Goal: Task Accomplishment & Management: Complete application form

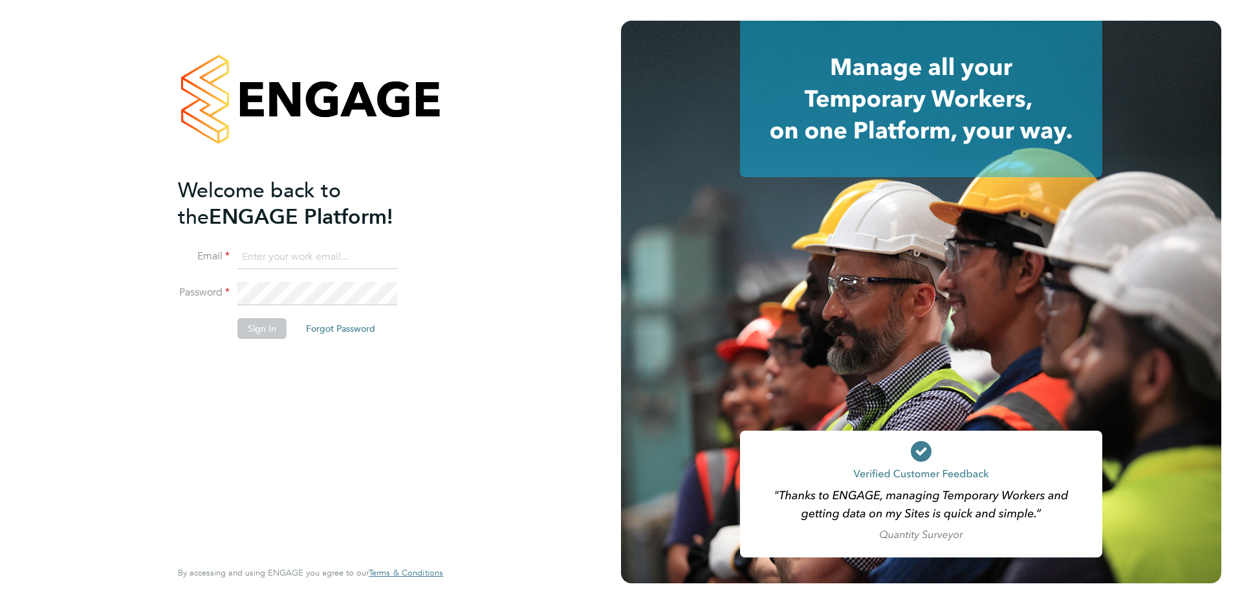
type input "[EMAIL_ADDRESS][DOMAIN_NAME]"
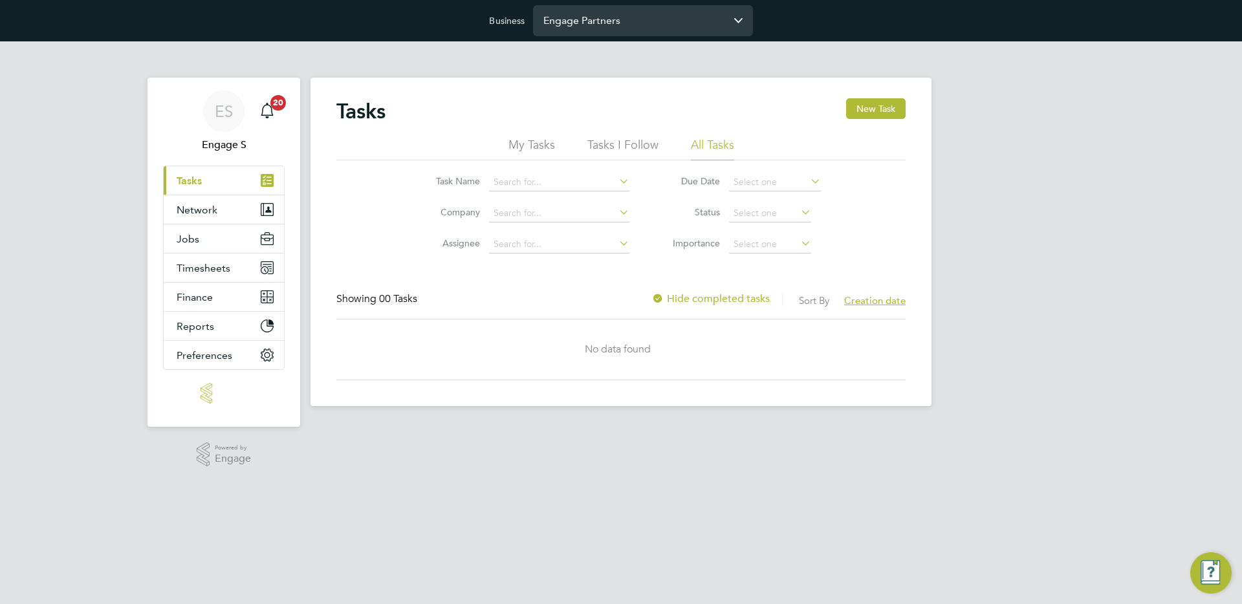
click at [596, 28] on input "Engage Partners" at bounding box center [643, 20] width 220 height 30
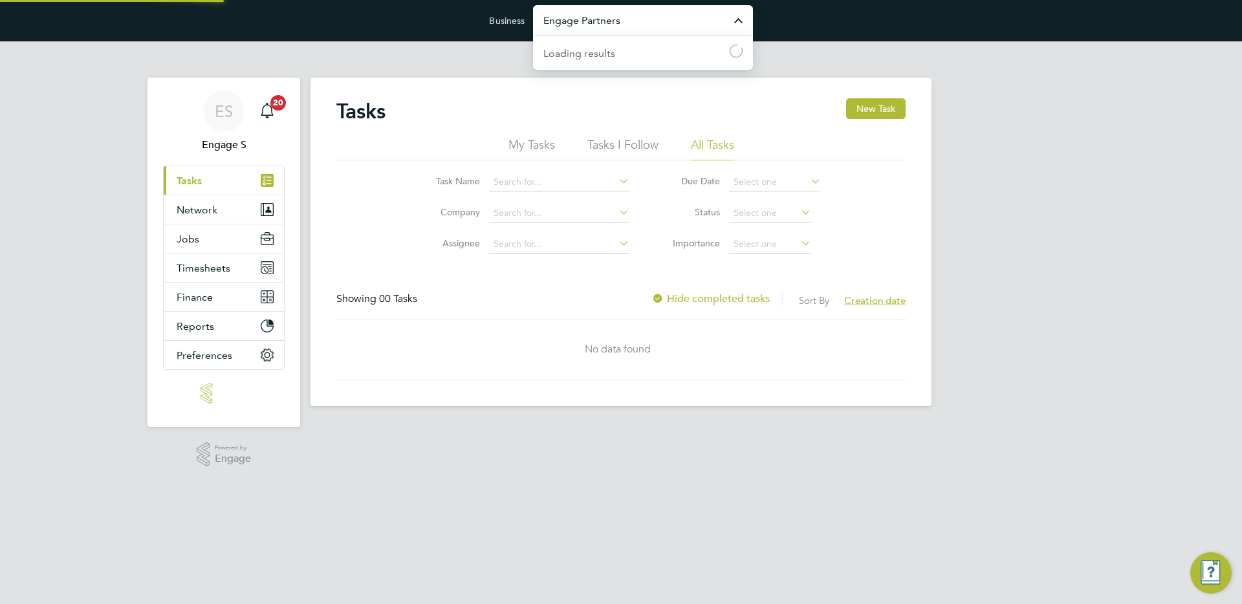
click at [596, 28] on input "Engage Partners" at bounding box center [643, 20] width 220 height 30
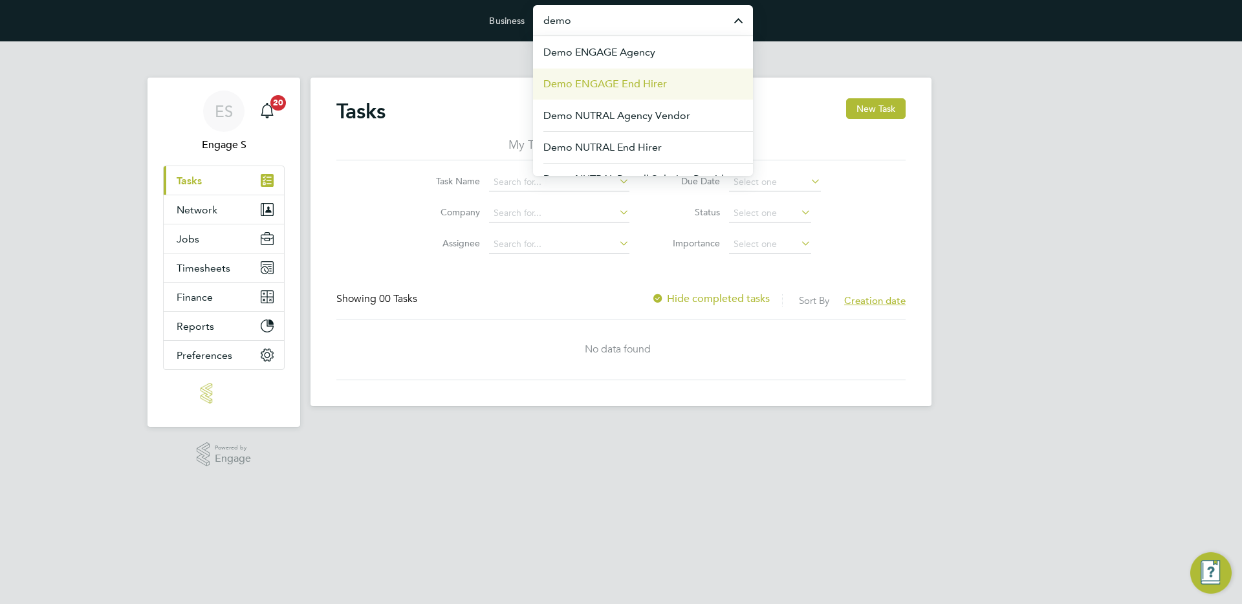
click at [609, 81] on span "Demo ENGAGE End Hirer" at bounding box center [605, 84] width 124 height 16
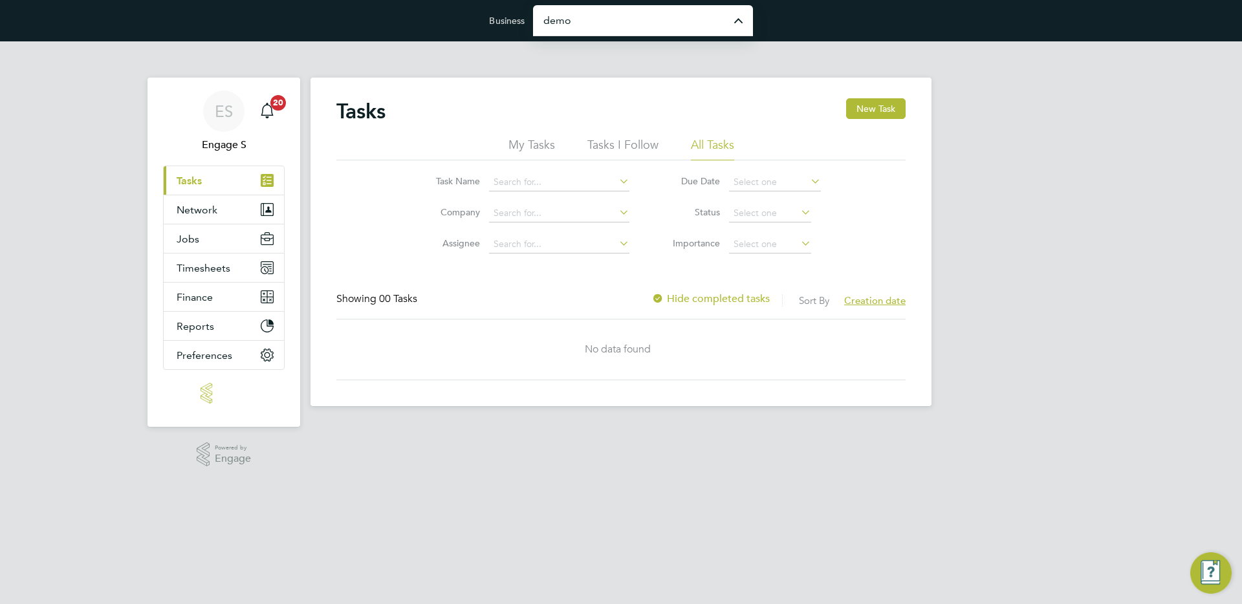
type input "Demo ENGAGE End Hirer"
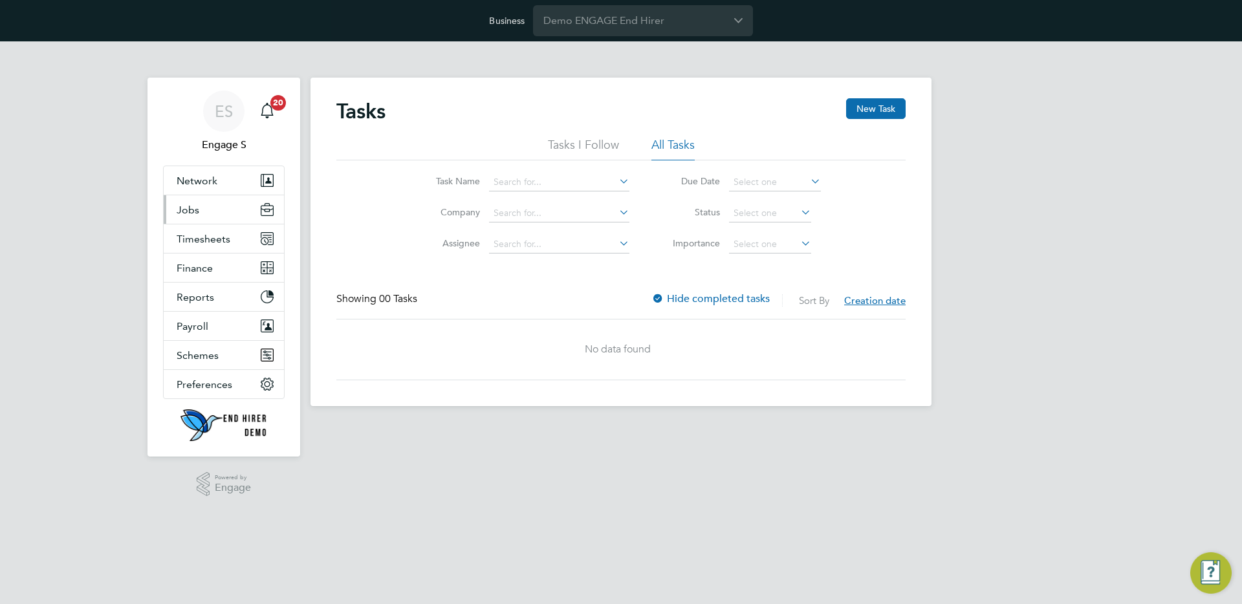
click at [212, 201] on button "Jobs" at bounding box center [224, 209] width 120 height 28
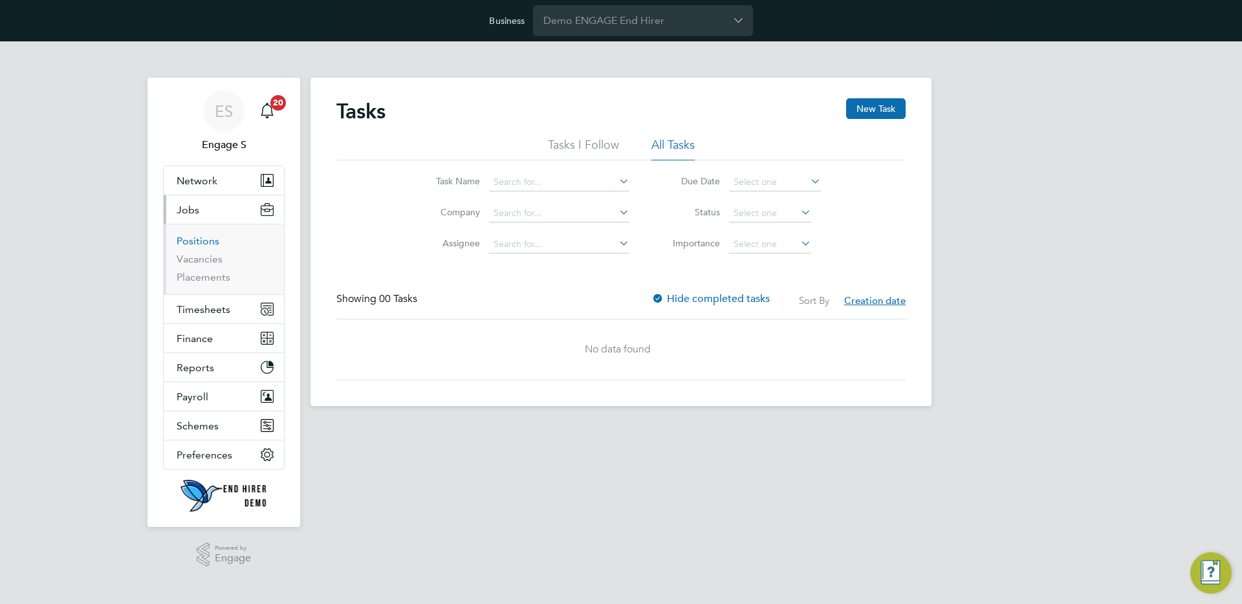
click at [192, 240] on link "Positions" at bounding box center [198, 241] width 43 height 12
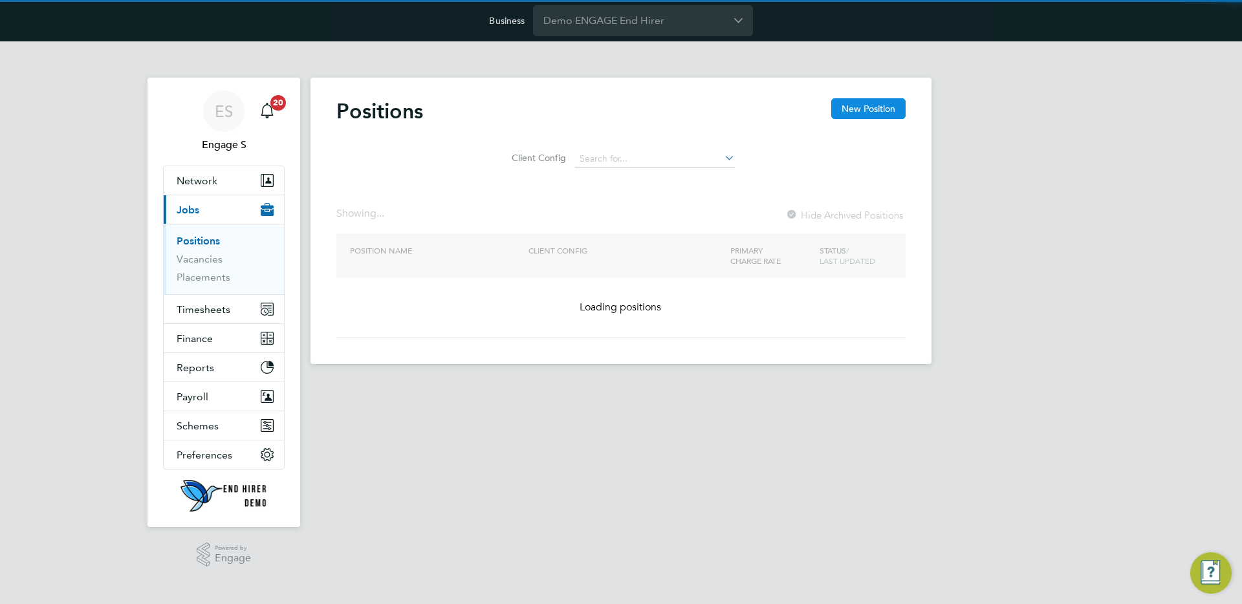
click at [853, 116] on button "New Position" at bounding box center [868, 108] width 74 height 21
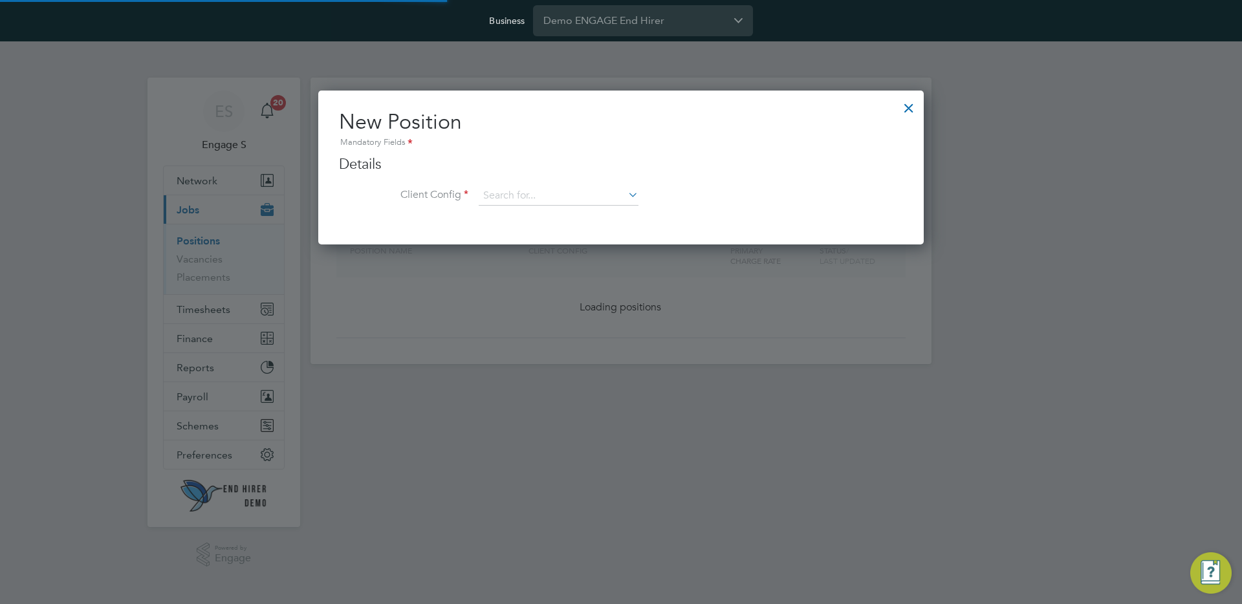
scroll to position [155, 606]
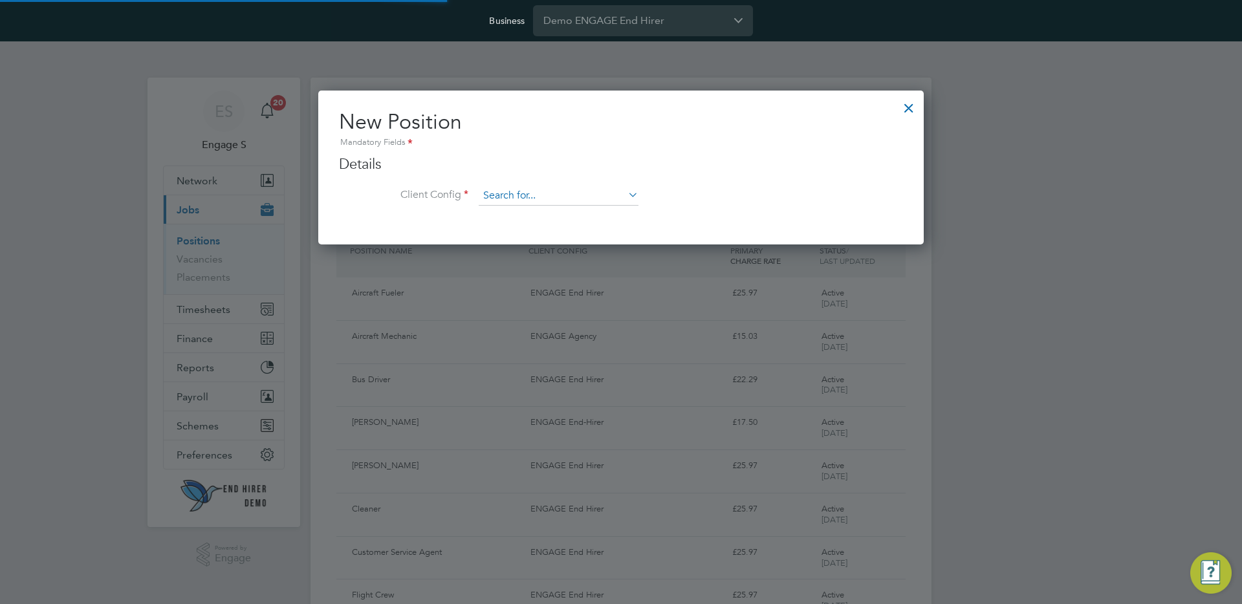
click at [583, 190] on input at bounding box center [559, 195] width 160 height 19
click at [552, 214] on li "ENGAGE Agency" at bounding box center [558, 214] width 161 height 17
type input "ENGAGE Agency"
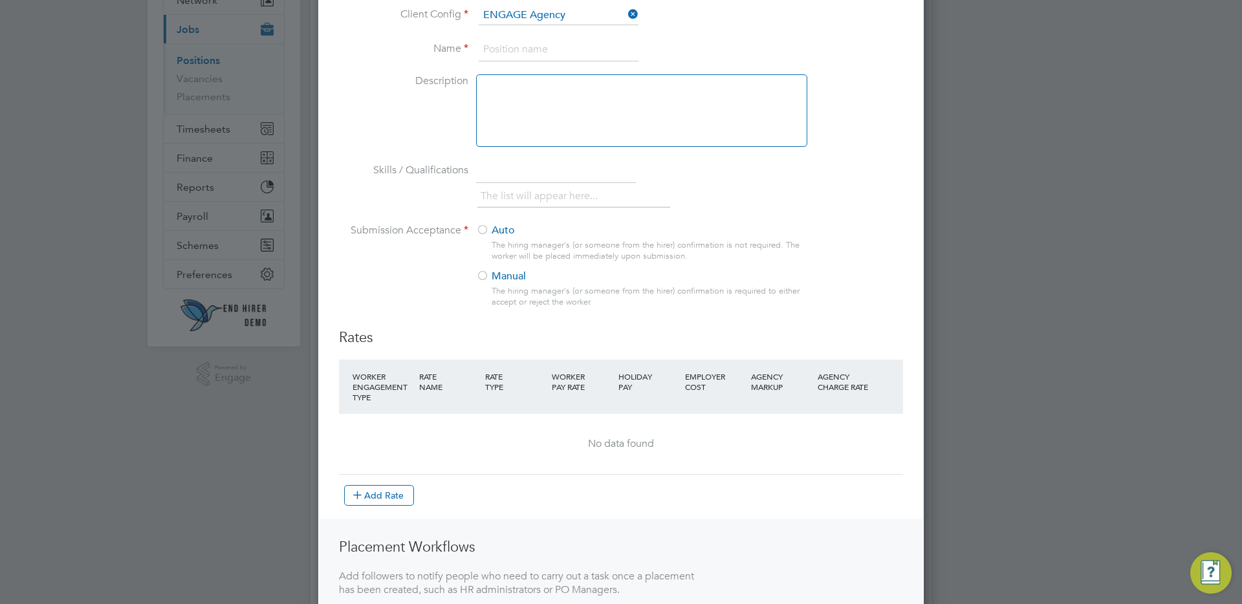
scroll to position [194, 0]
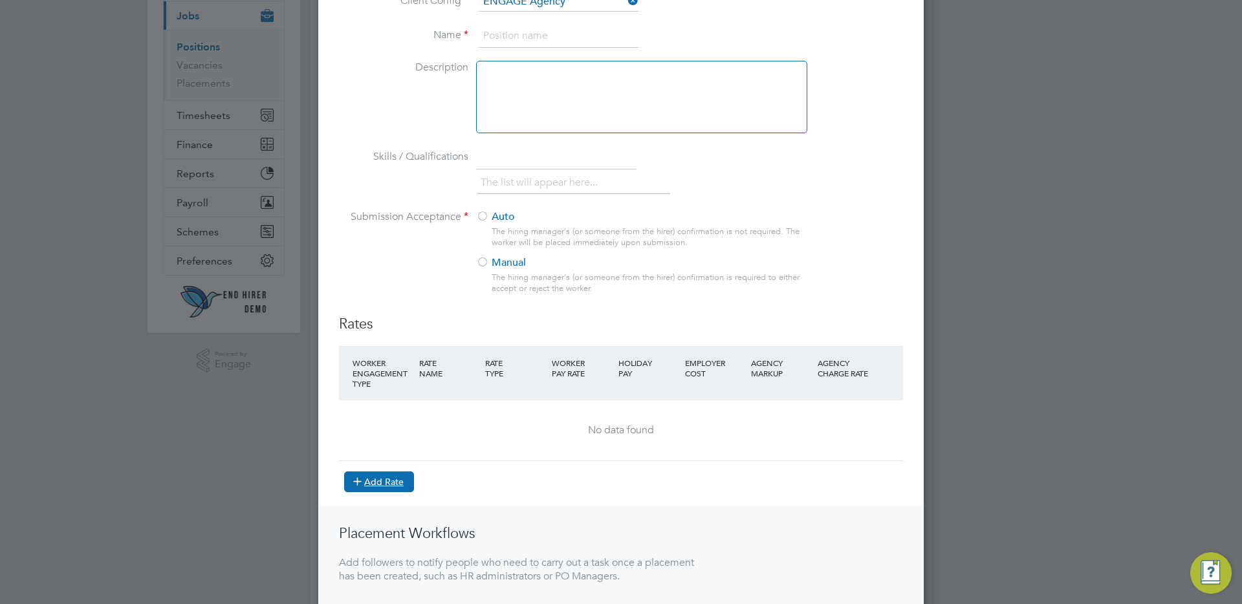
click at [397, 481] on button "Add Rate" at bounding box center [379, 482] width 70 height 21
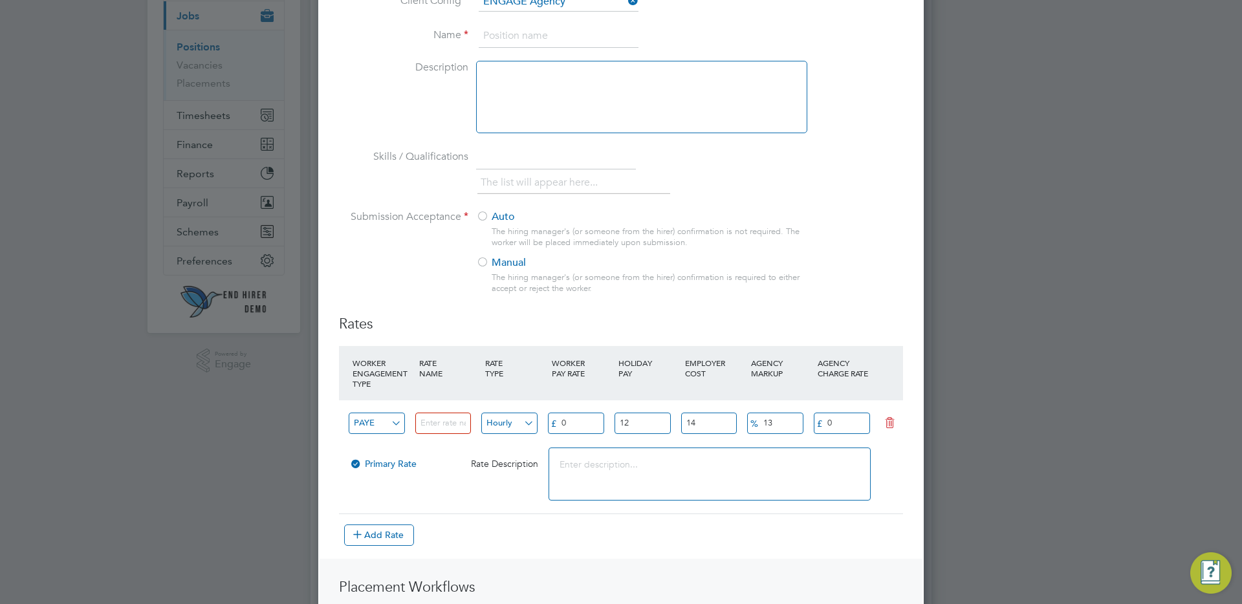
click at [432, 422] on input at bounding box center [443, 423] width 56 height 21
type input "10"
click at [582, 413] on input "0" at bounding box center [576, 423] width 56 height 21
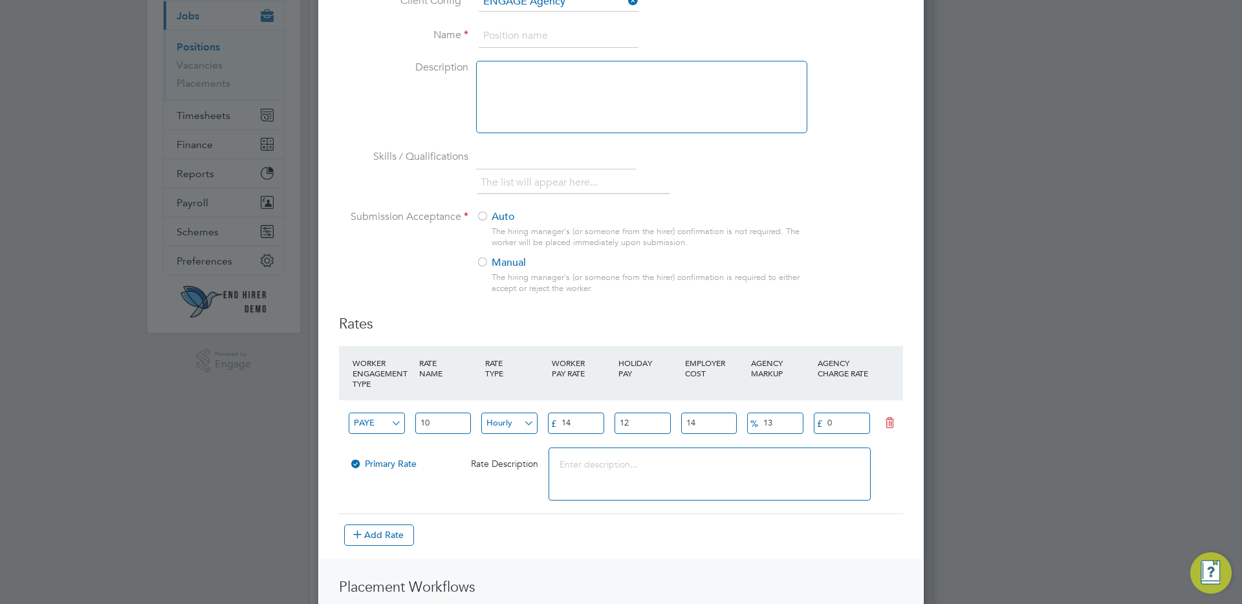
type input "14"
click at [637, 428] on input "12" at bounding box center [643, 423] width 56 height 21
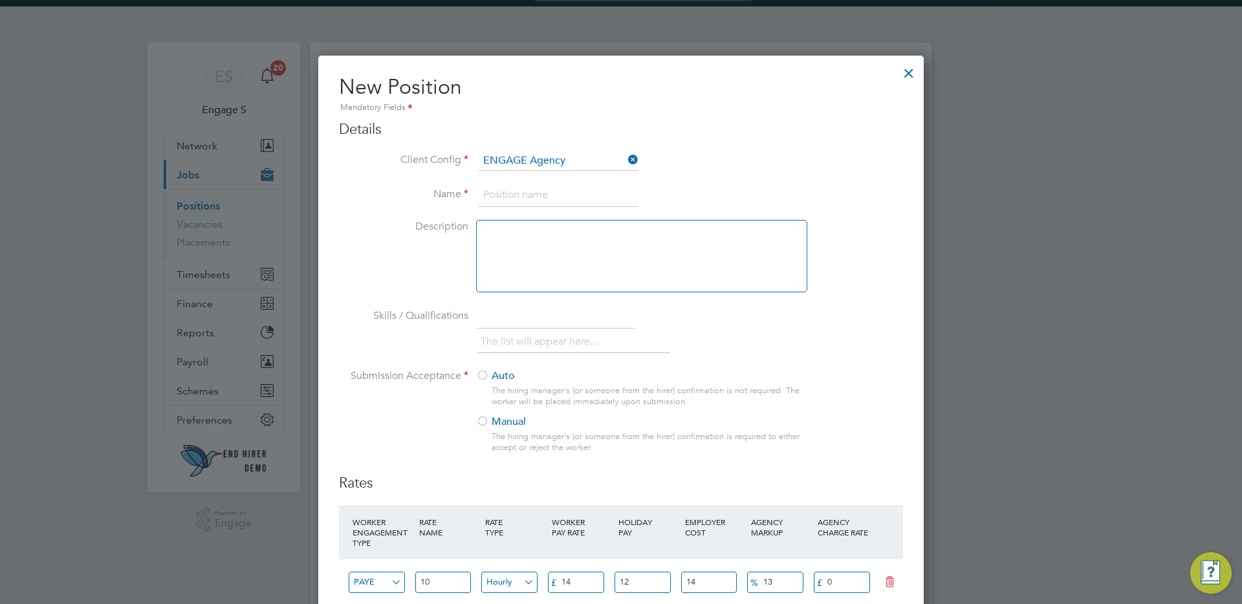
scroll to position [0, 0]
